Goal: Task Accomplishment & Management: Use online tool/utility

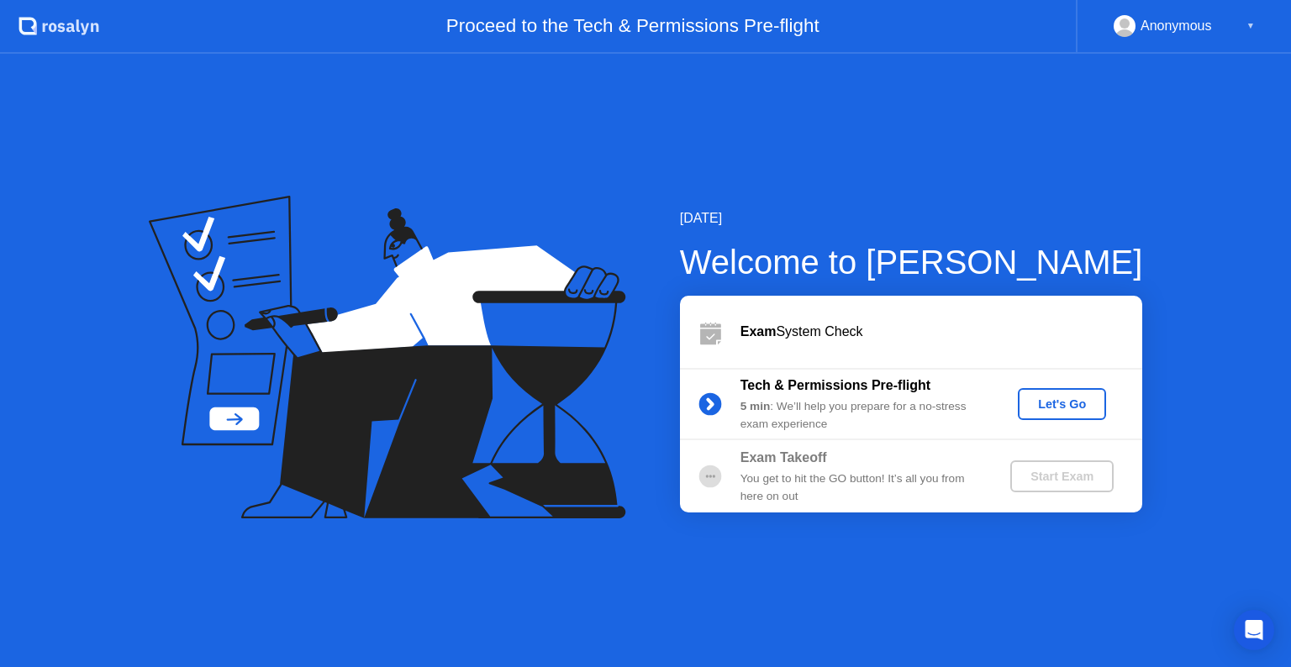
click at [1031, 400] on div "Let's Go" at bounding box center [1062, 404] width 75 height 13
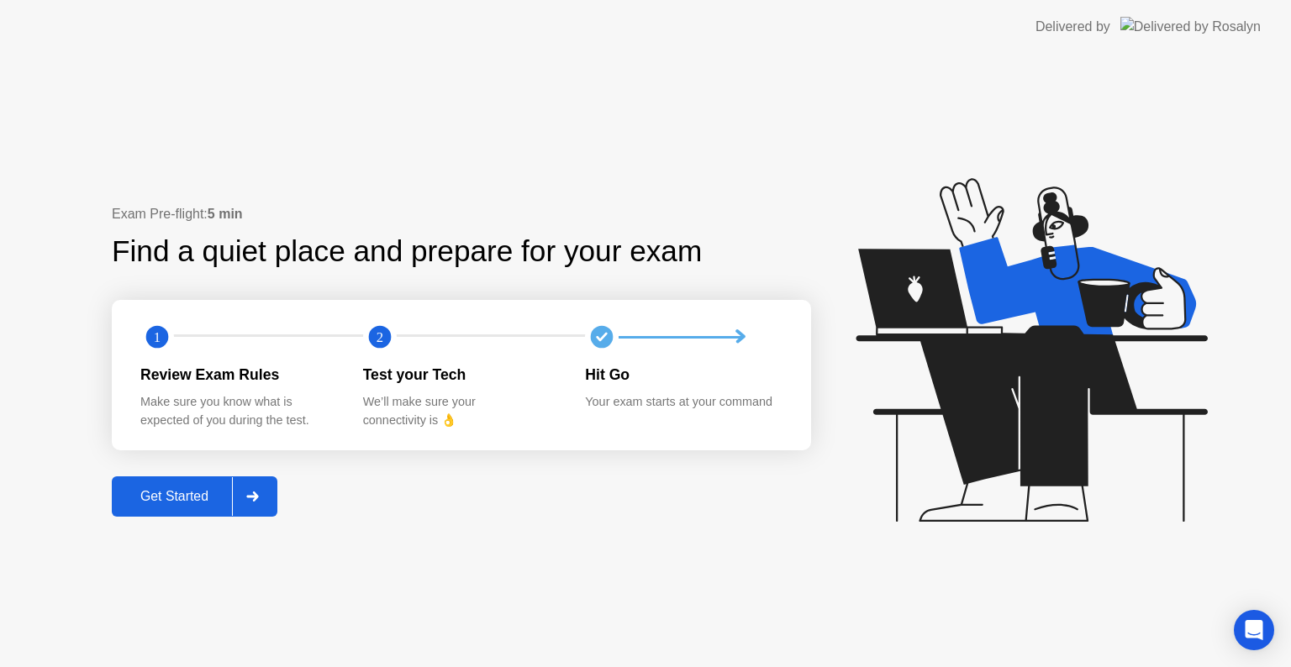
click at [193, 489] on div "Get Started" at bounding box center [174, 496] width 115 height 15
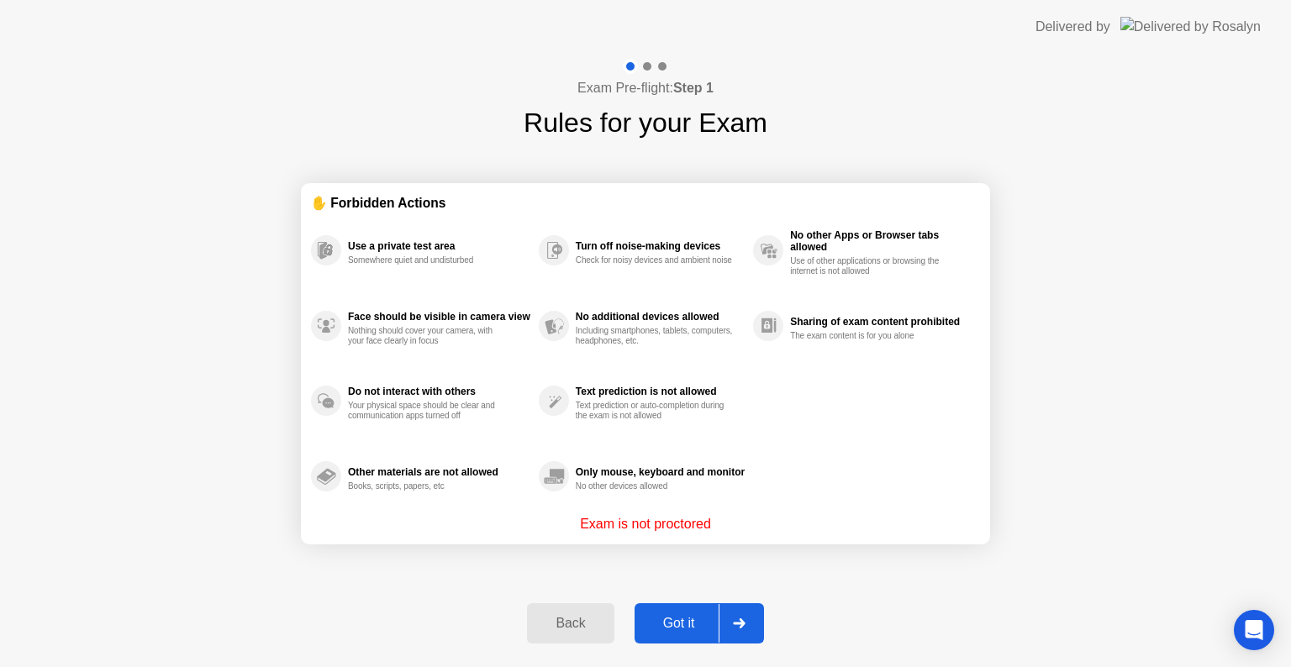
click at [686, 616] on div "Got it" at bounding box center [679, 623] width 79 height 15
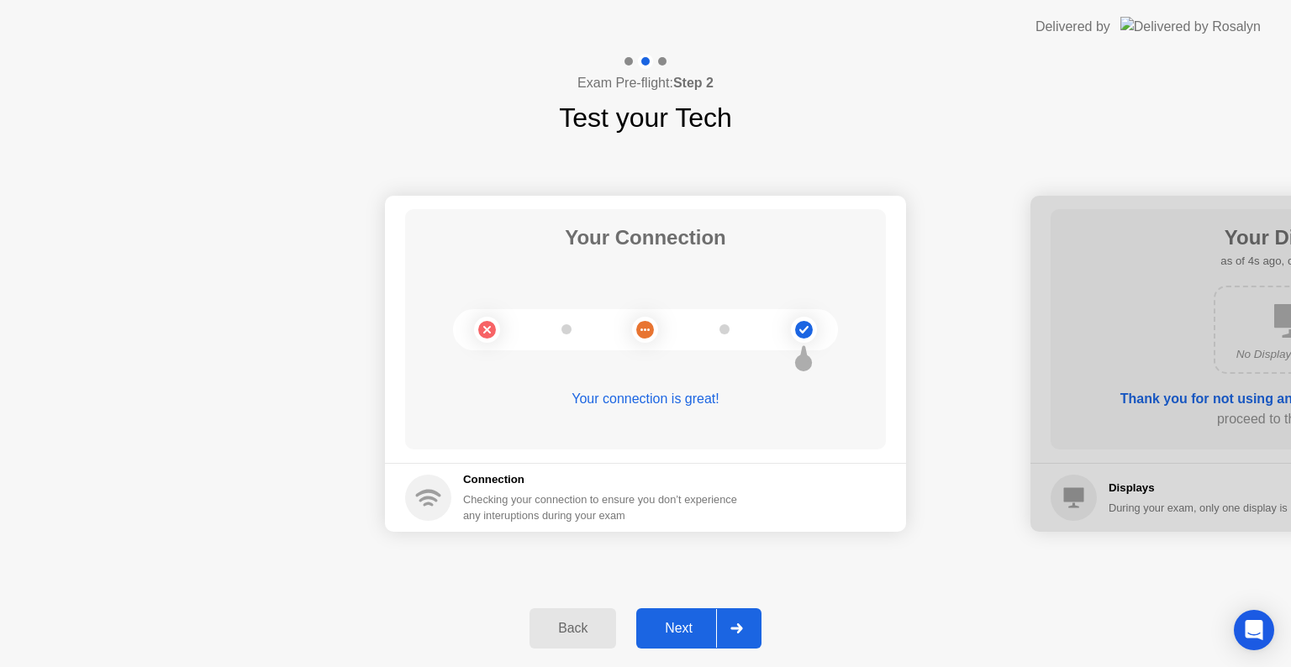
click at [693, 621] on div "Next" at bounding box center [678, 628] width 75 height 15
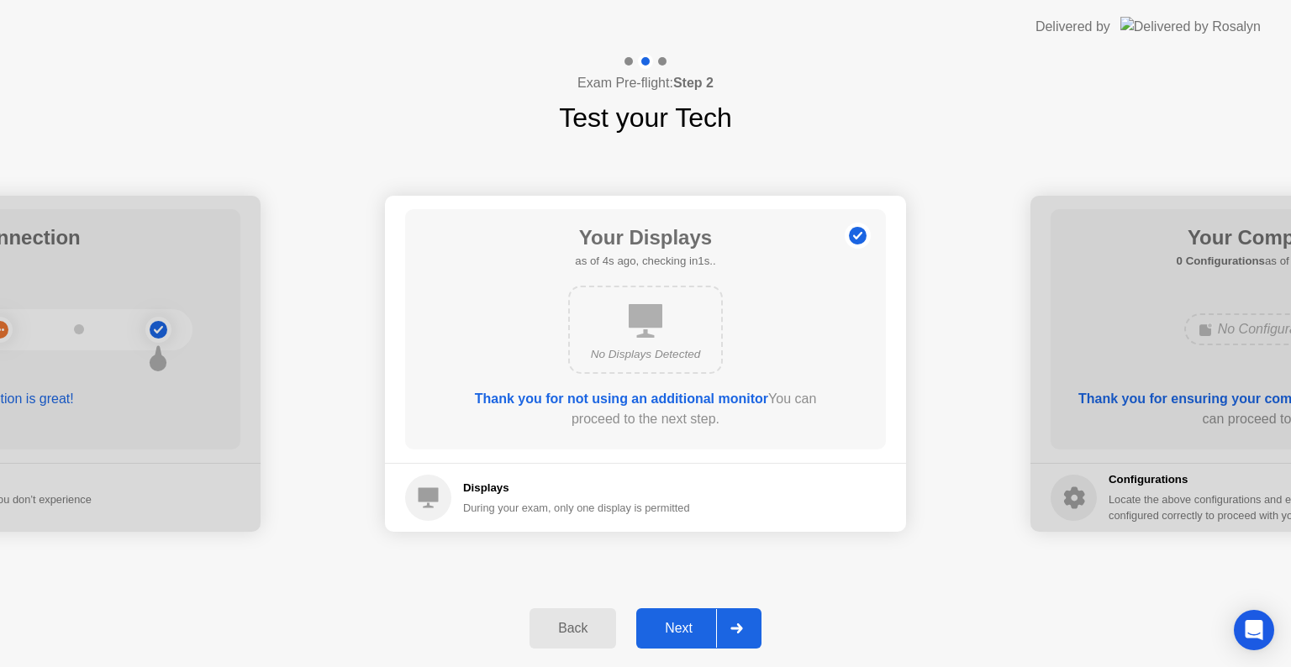
click at [706, 636] on div "Next" at bounding box center [678, 628] width 75 height 15
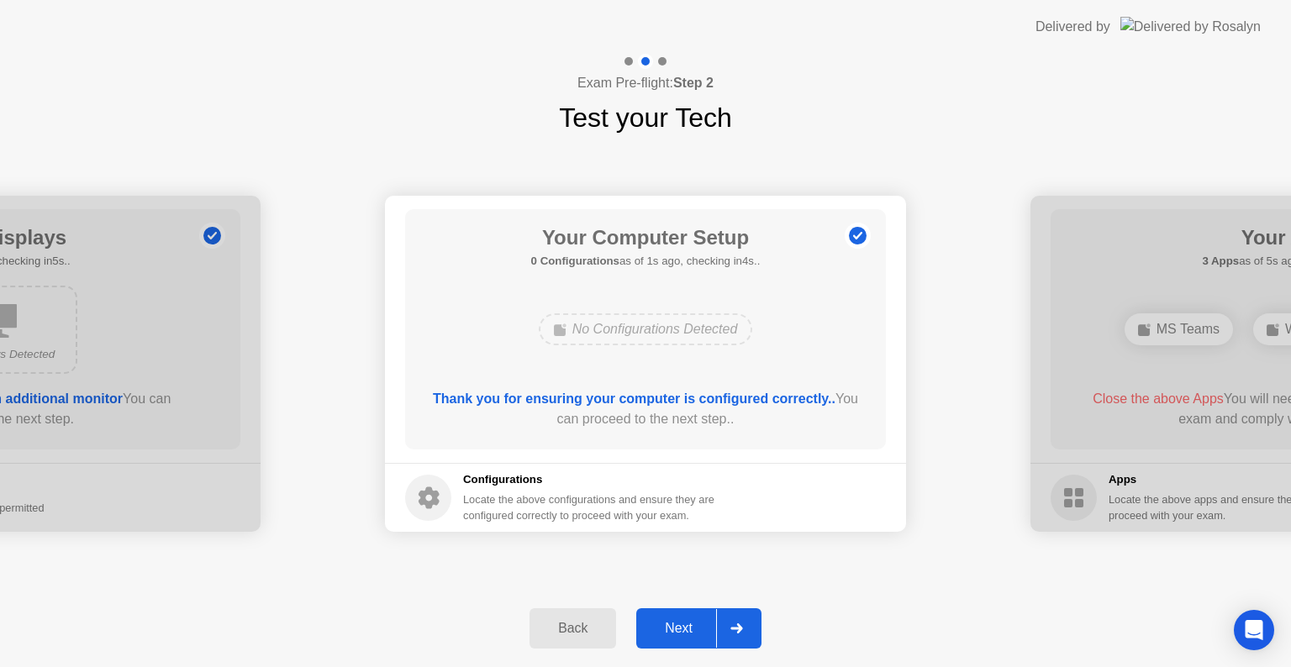
click at [706, 636] on div "Next" at bounding box center [678, 628] width 75 height 15
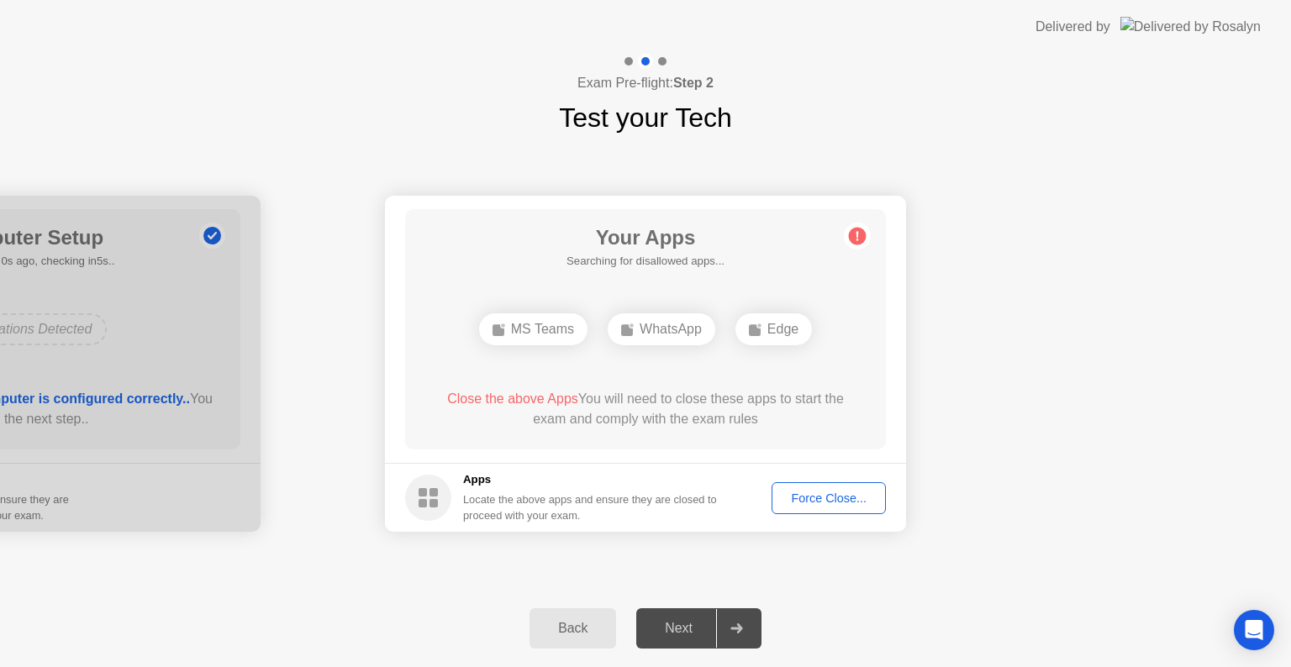
click at [790, 498] on div "Force Close..." at bounding box center [829, 498] width 103 height 13
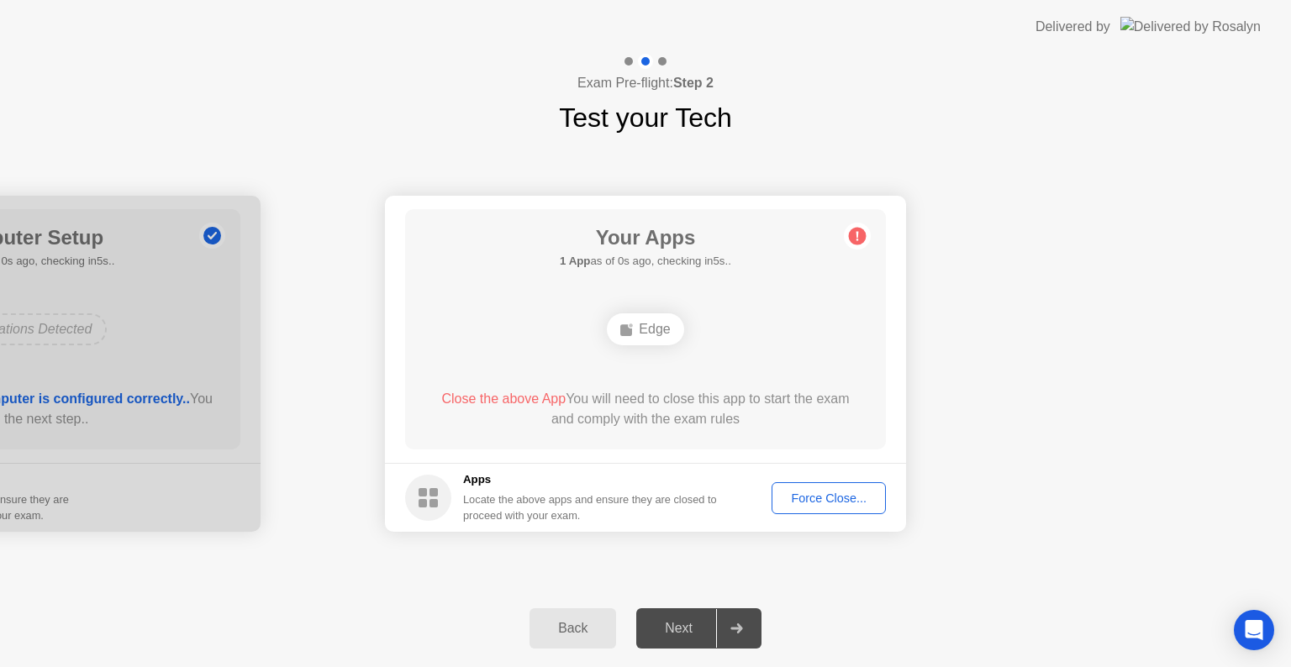
click at [814, 494] on div "Force Close..." at bounding box center [829, 498] width 103 height 13
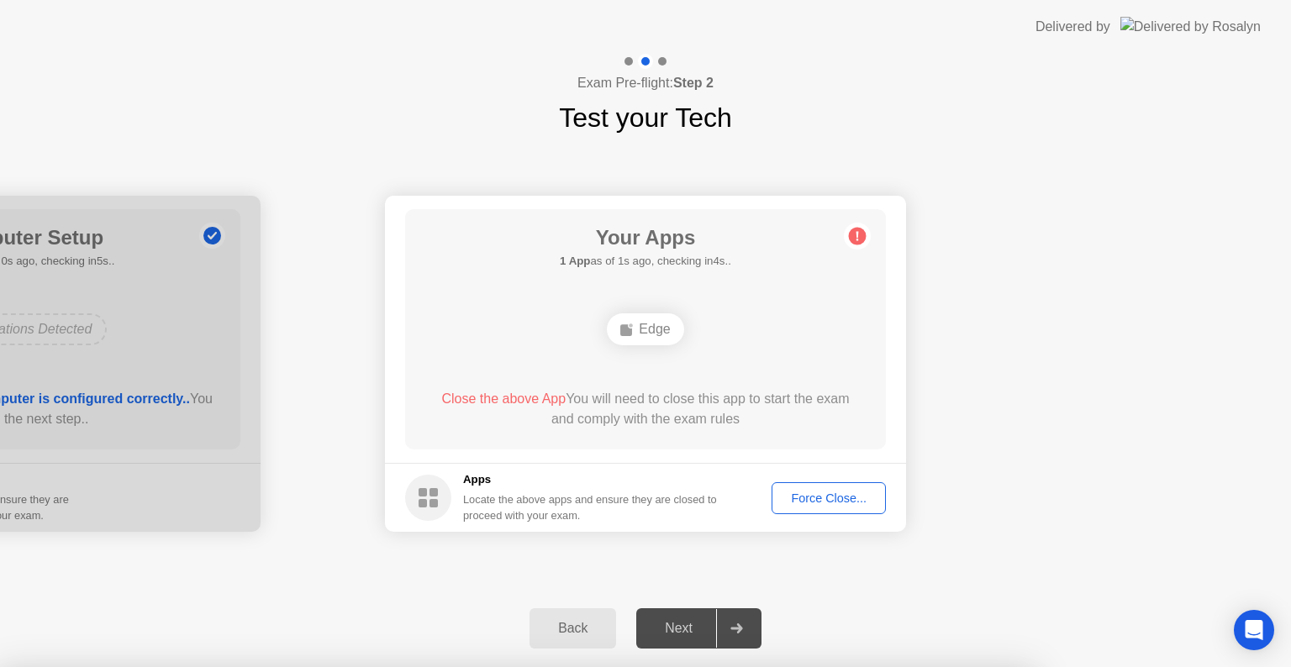
click at [985, 667] on div at bounding box center [645, 667] width 1291 height 0
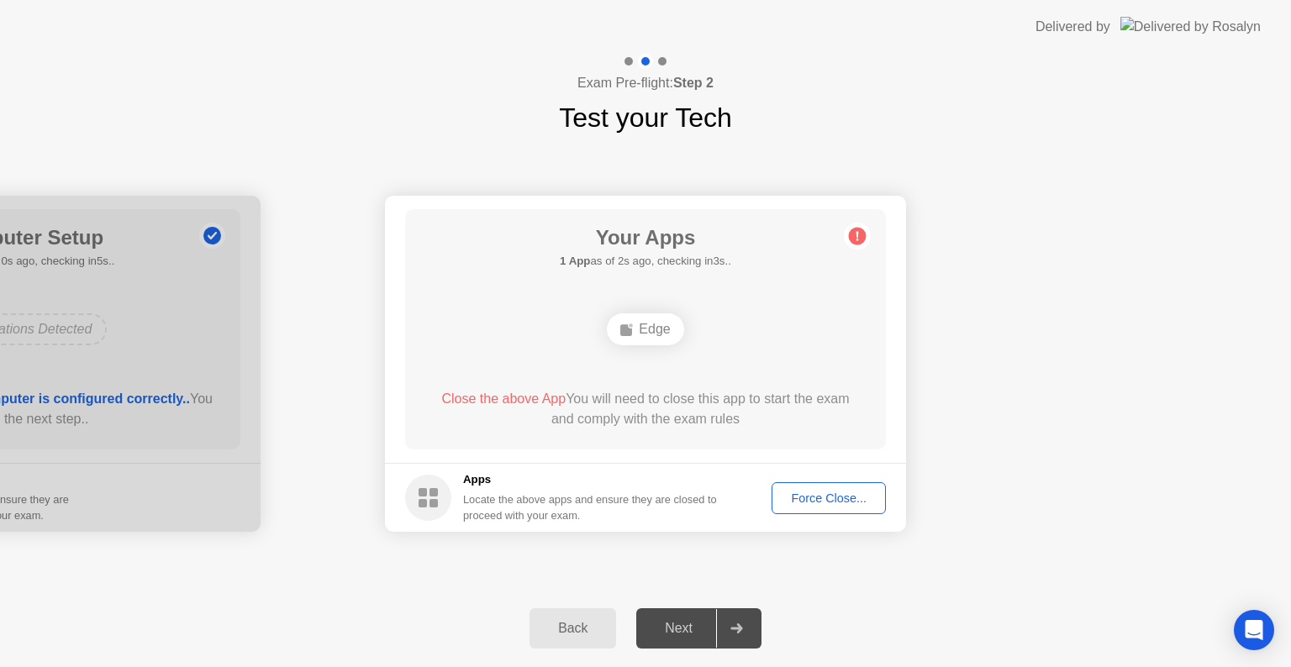
click at [801, 497] on div "Force Close..." at bounding box center [829, 498] width 103 height 13
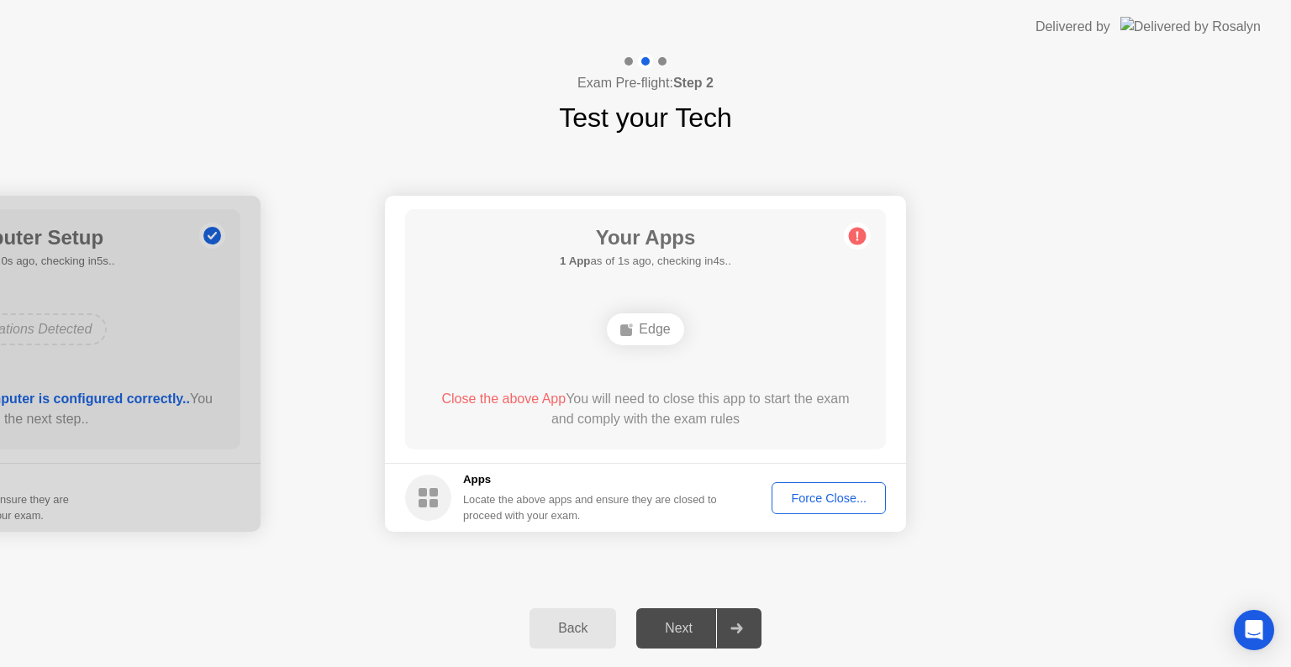
click at [988, 164] on div "Your Connection Your connection is great! Connection Checking your connection t…" at bounding box center [645, 364] width 1291 height 452
click at [796, 484] on button "Force Close..." at bounding box center [829, 499] width 114 height 32
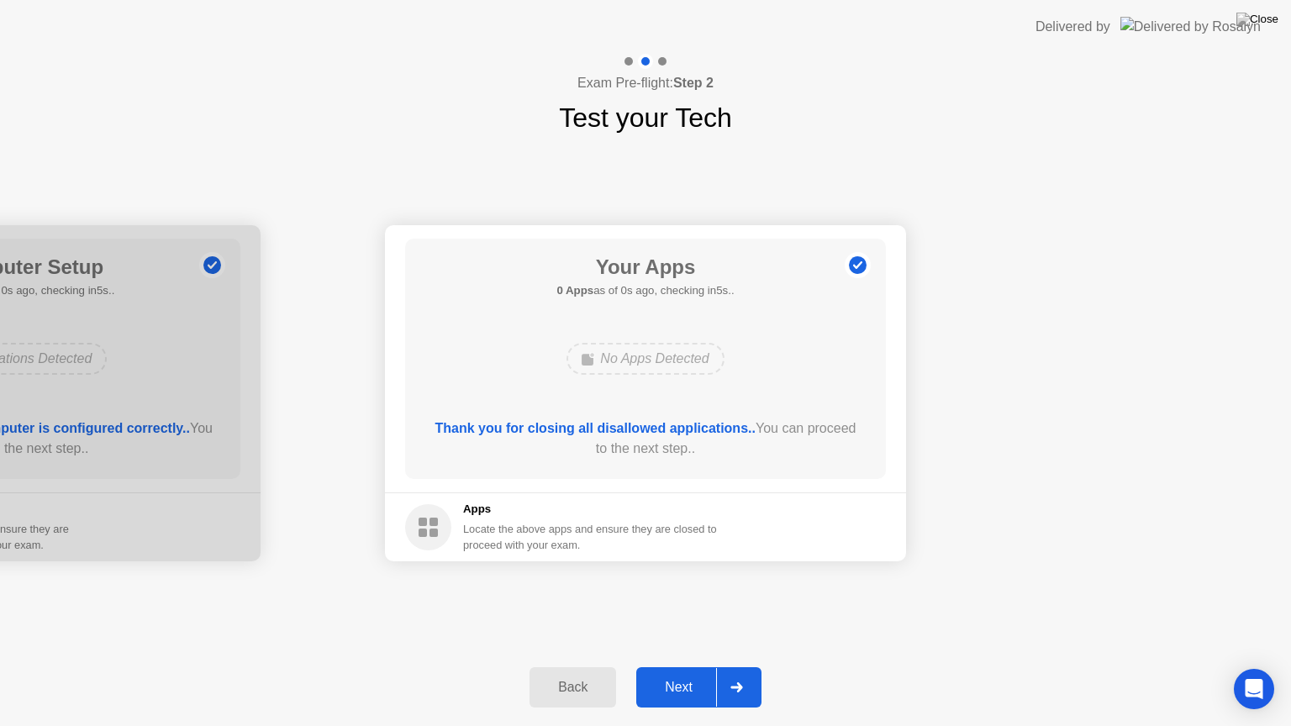
click at [702, 667] on div "Next" at bounding box center [678, 687] width 75 height 15
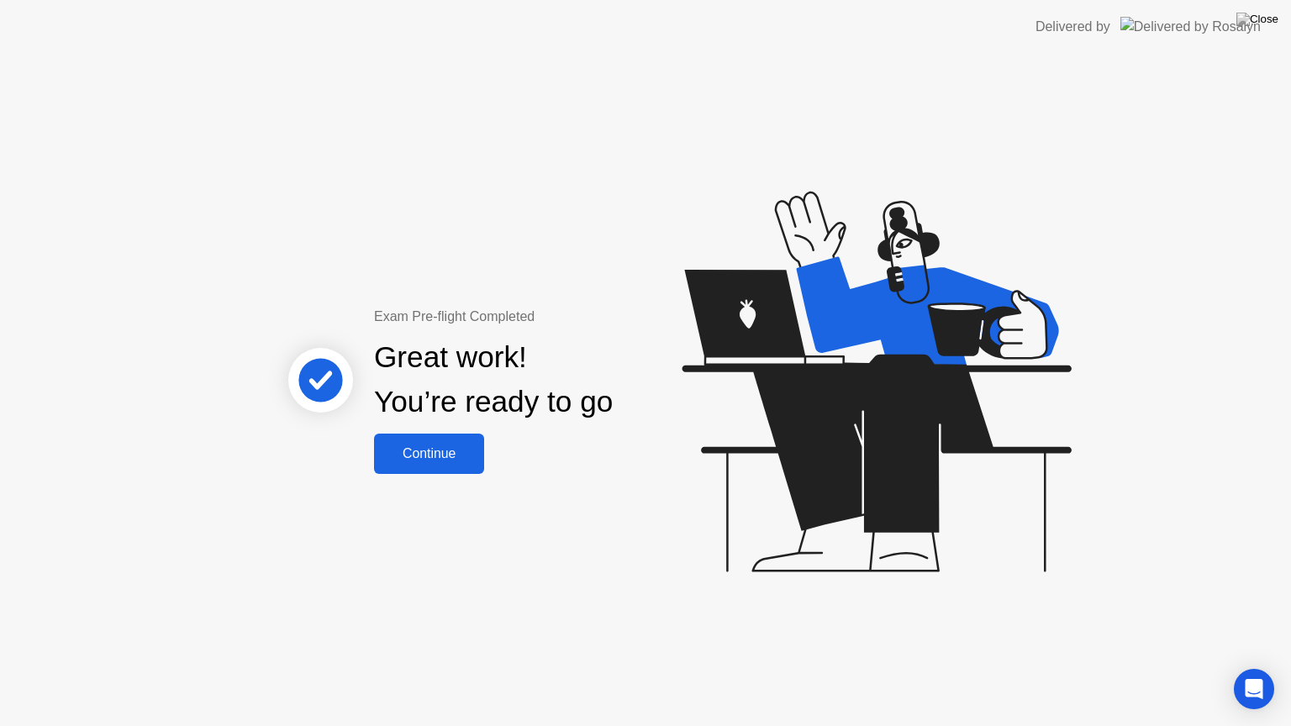
click at [427, 439] on button "Continue" at bounding box center [429, 454] width 110 height 40
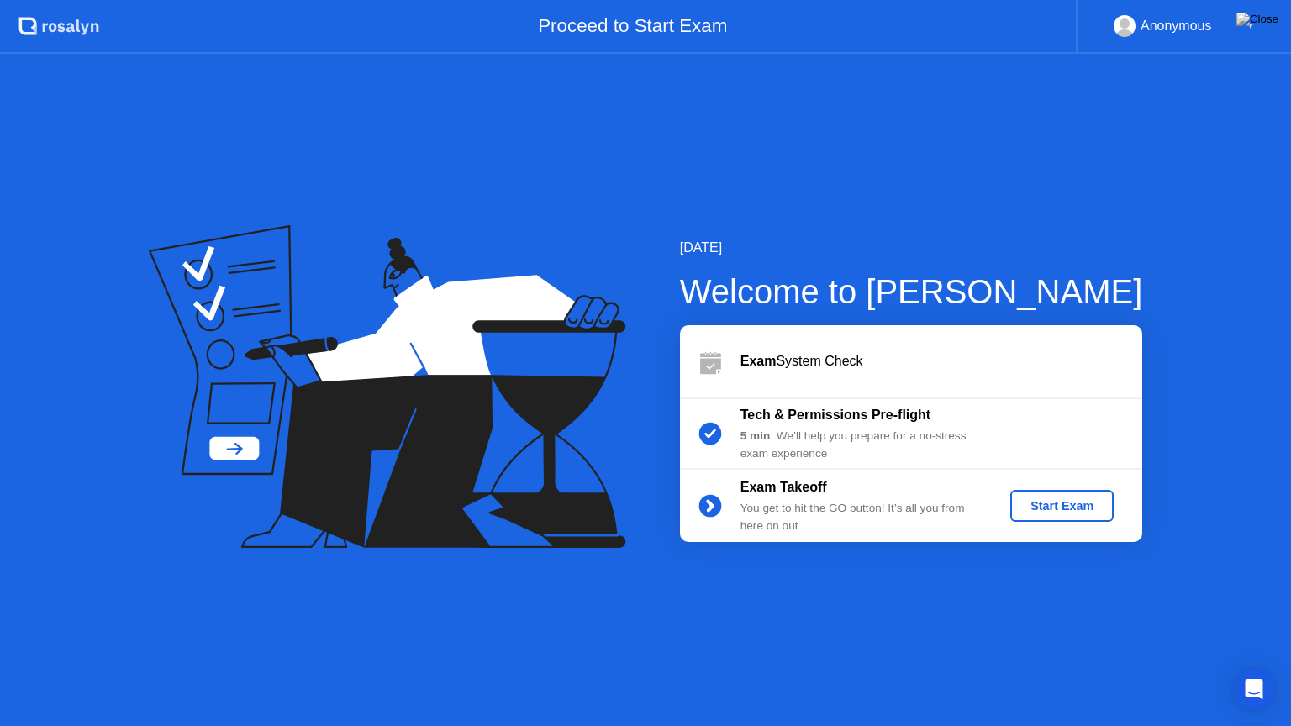
click at [1058, 509] on div "Start Exam" at bounding box center [1062, 505] width 90 height 13
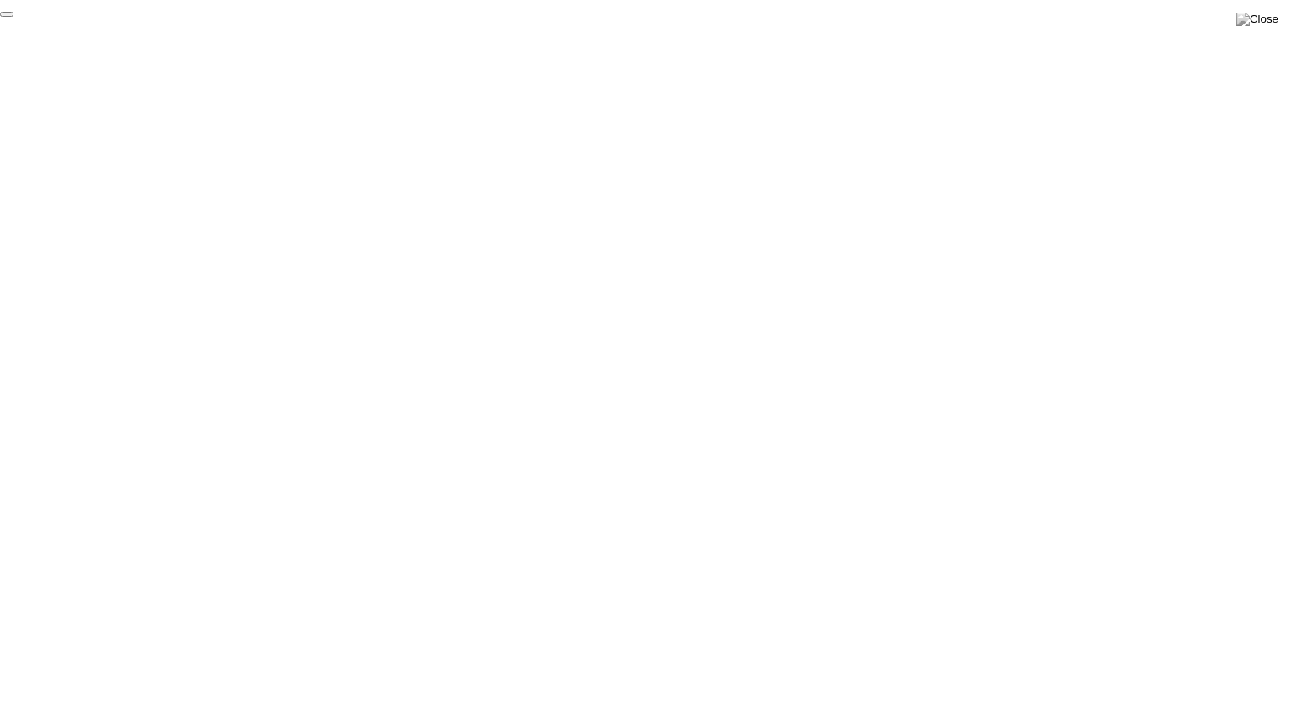
click div "End Proctoring Session"
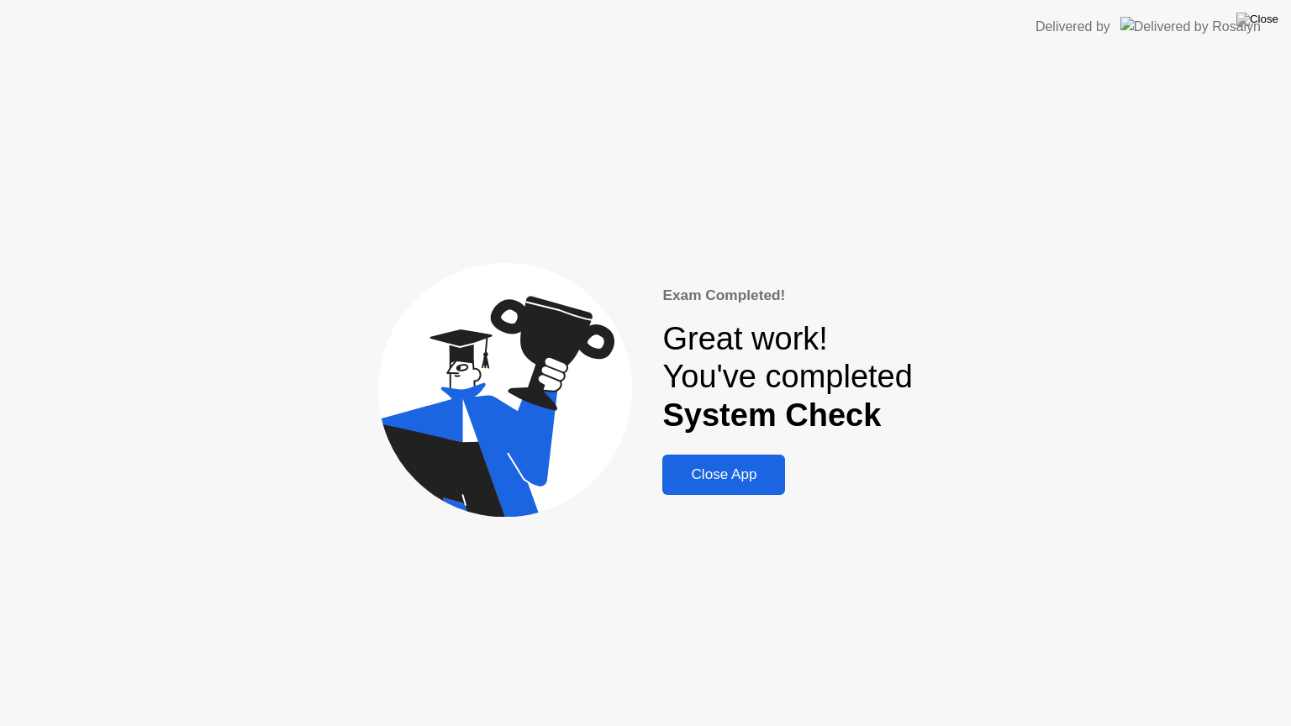
click at [772, 486] on button "Close App" at bounding box center [723, 475] width 123 height 40
